Goal: Register for event/course

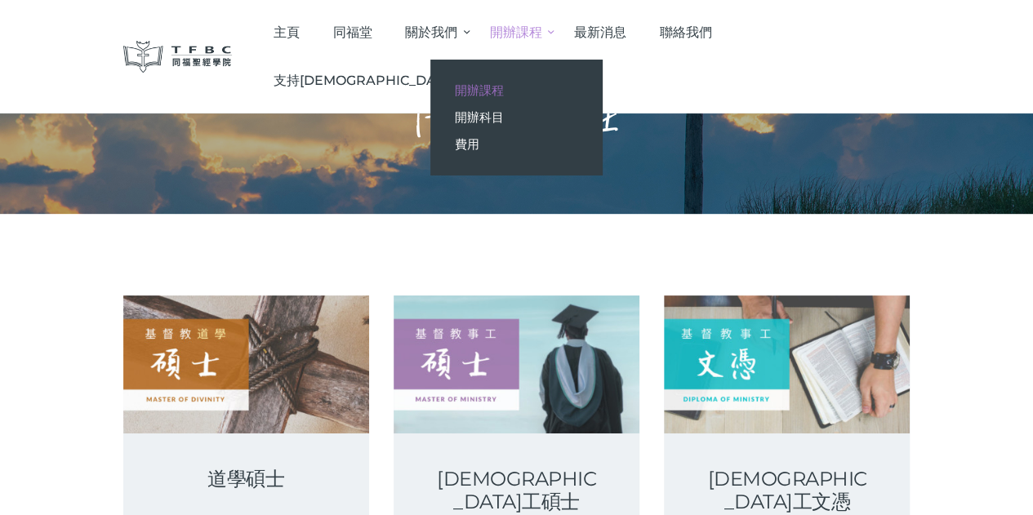
scroll to position [82, 0]
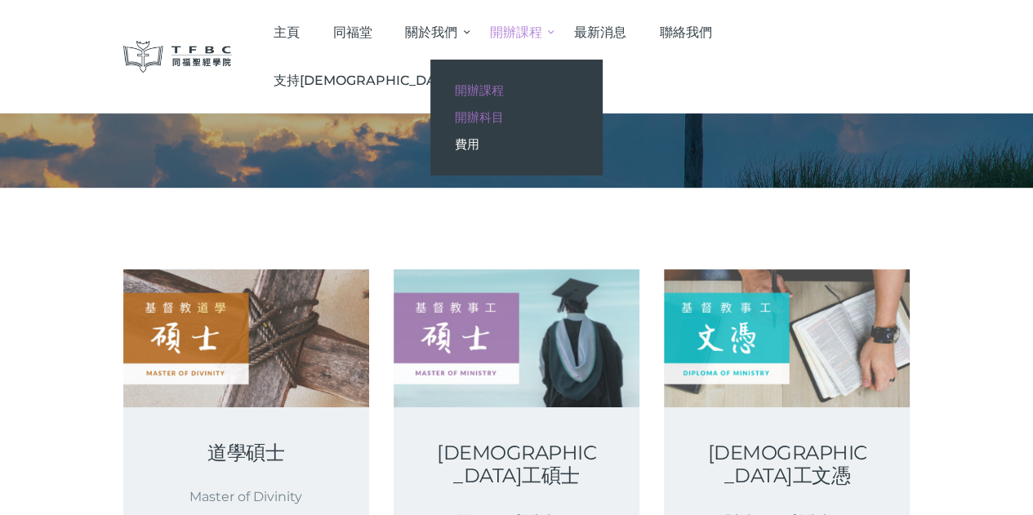
click at [602, 116] on link "開辦科目" at bounding box center [515, 117] width 171 height 27
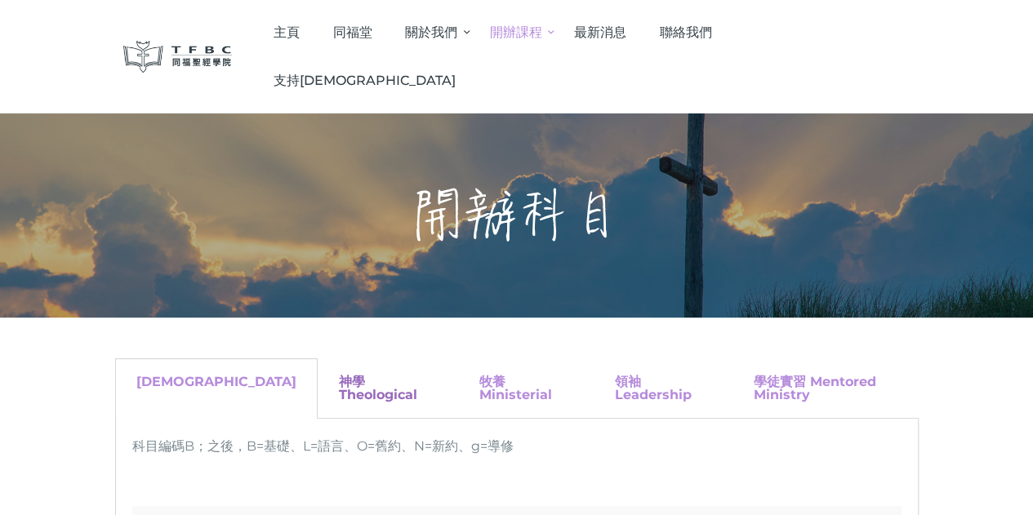
click at [339, 374] on link "神學 Theological" at bounding box center [378, 388] width 78 height 29
click at [626, 33] on span "最新消息" at bounding box center [600, 32] width 52 height 16
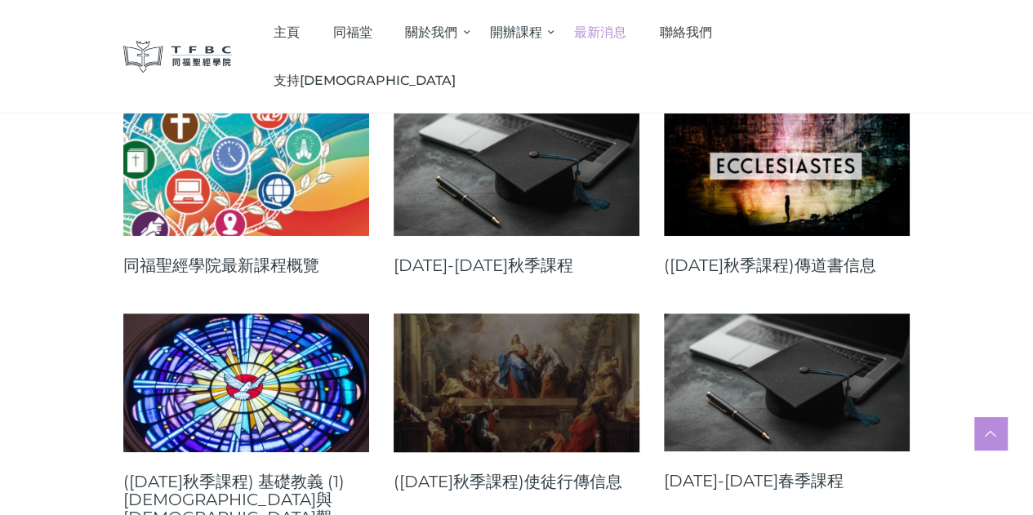
scroll to position [327, 0]
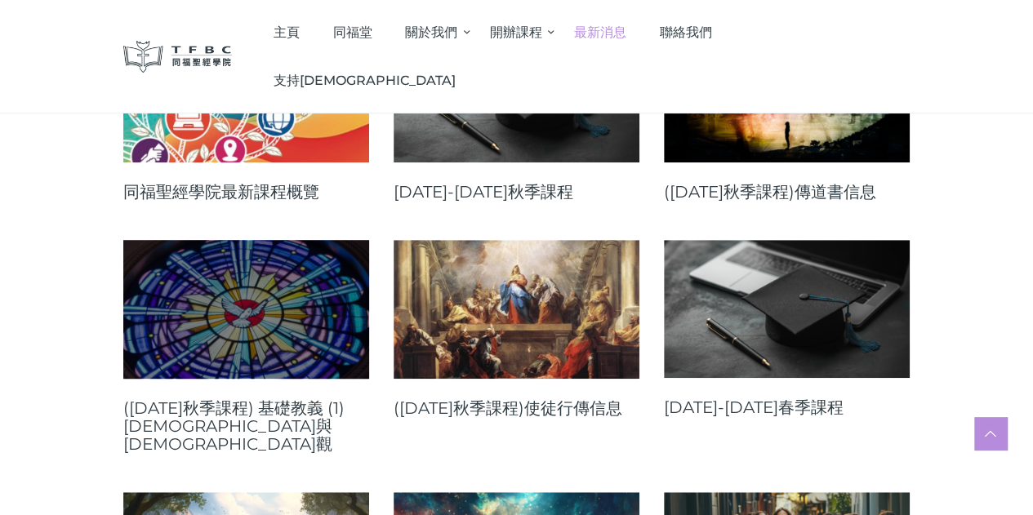
click at [224, 367] on link at bounding box center [246, 309] width 246 height 138
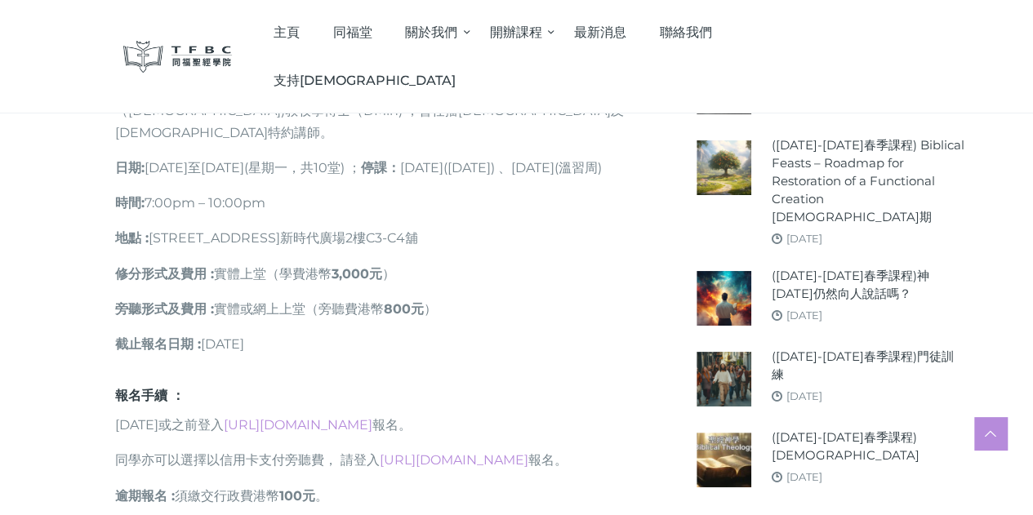
scroll to position [1062, 0]
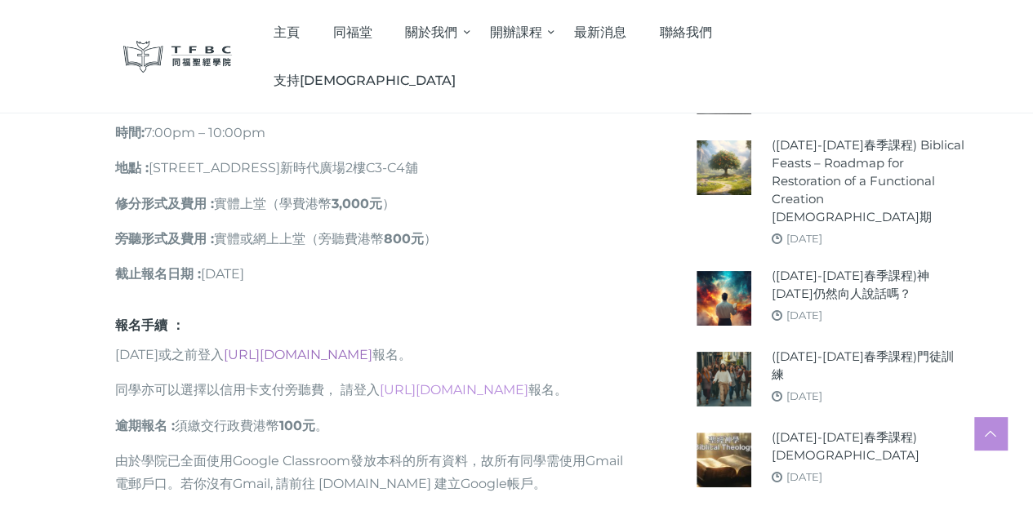
click at [323, 347] on link "https://go.tfbc.org.hk/2025F" at bounding box center [298, 355] width 149 height 16
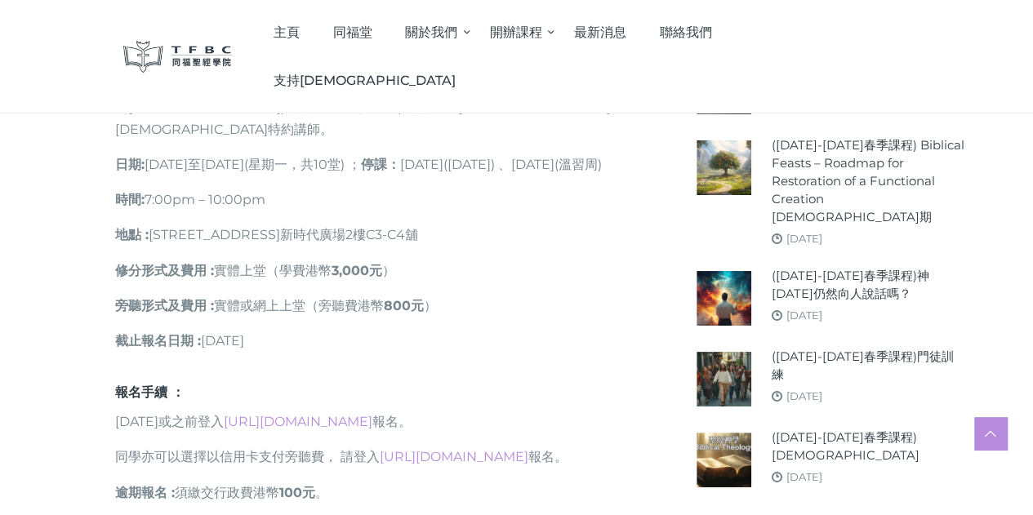
scroll to position [1143, 0]
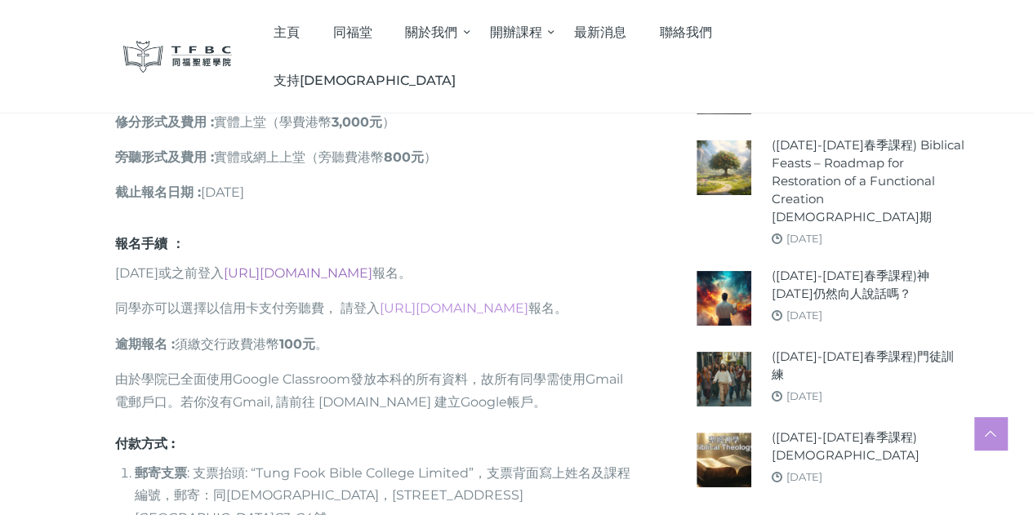
click at [348, 265] on link "https://go.tfbc.org.hk/2025F" at bounding box center [298, 273] width 149 height 16
